Goal: Book appointment/travel/reservation

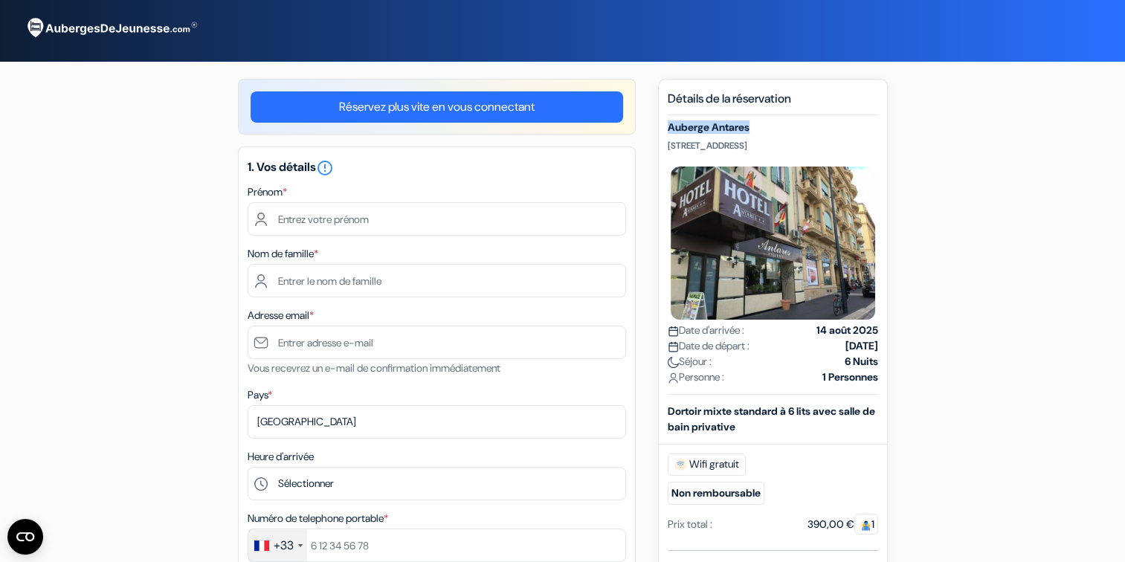
drag, startPoint x: 669, startPoint y: 125, endPoint x: 756, endPoint y: 118, distance: 86.5
click at [756, 118] on div "Détails de la réservation Auberge Antares 5 Avenue Thiers, Nice, France Date d'…" at bounding box center [773, 492] width 210 height 803
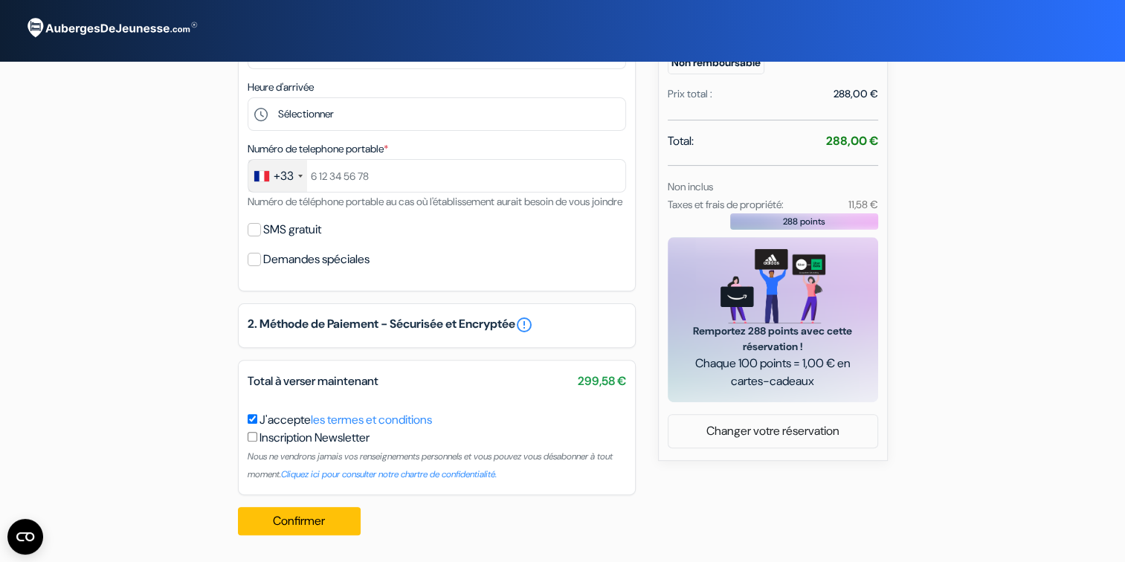
scroll to position [393, 0]
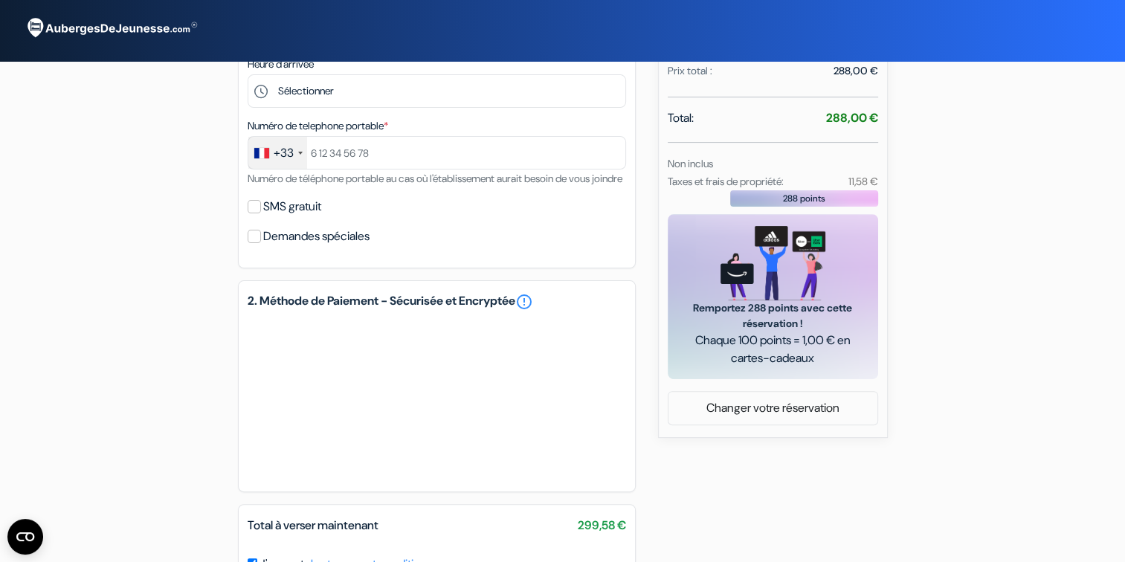
click at [750, 503] on div "add_box Backpackers Chez Patrick 32 Rue Pertinax, 1er Etage , Nice, France Déta…" at bounding box center [563, 189] width 982 height 1006
click at [765, 534] on div "add_box Backpackers Chez Patrick 32 Rue Pertinax, 1er Etage , Nice, France Déta…" at bounding box center [563, 189] width 982 height 1006
